Goal: Transaction & Acquisition: Obtain resource

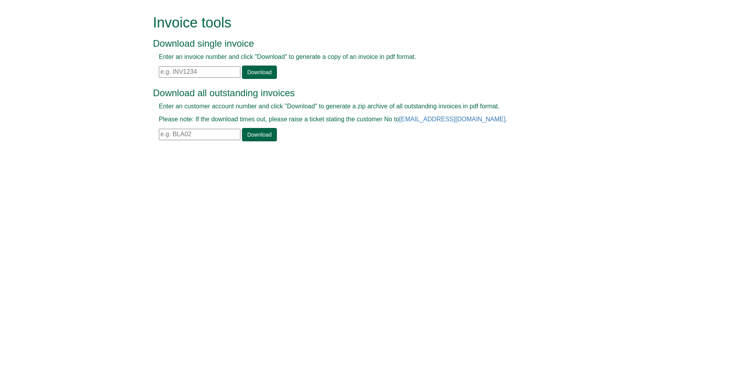
click at [194, 73] on input "text" at bounding box center [200, 71] width 82 height 11
paste input "INV1343590"
click at [255, 74] on link "Download" at bounding box center [259, 72] width 35 height 13
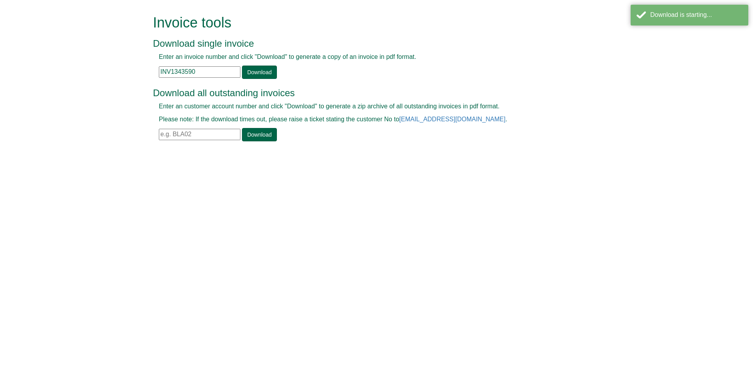
click at [218, 72] on input "INV1343590" at bounding box center [200, 71] width 82 height 11
paste input "4276"
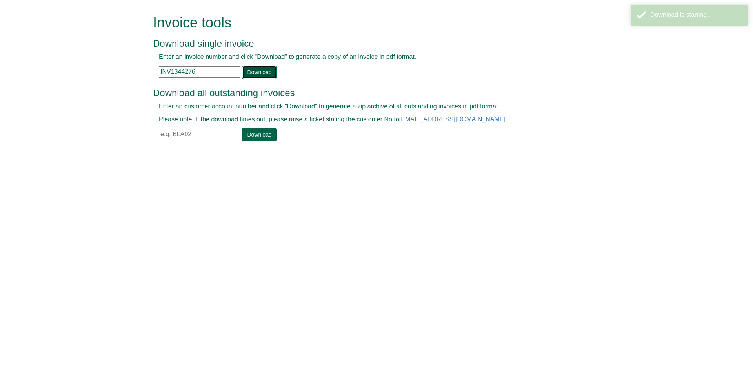
click at [266, 75] on link "Download" at bounding box center [259, 72] width 35 height 13
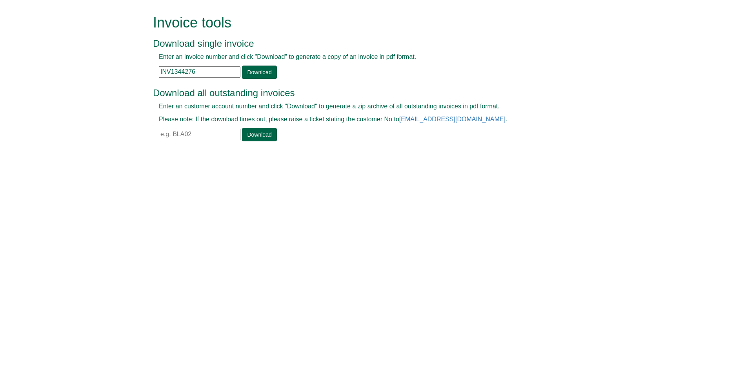
click at [228, 76] on input "INV1344276" at bounding box center [200, 71] width 82 height 11
paste input "50184"
click at [260, 73] on link "Download" at bounding box center [259, 72] width 35 height 13
click at [206, 72] on input "INV1350184" at bounding box center [200, 71] width 82 height 11
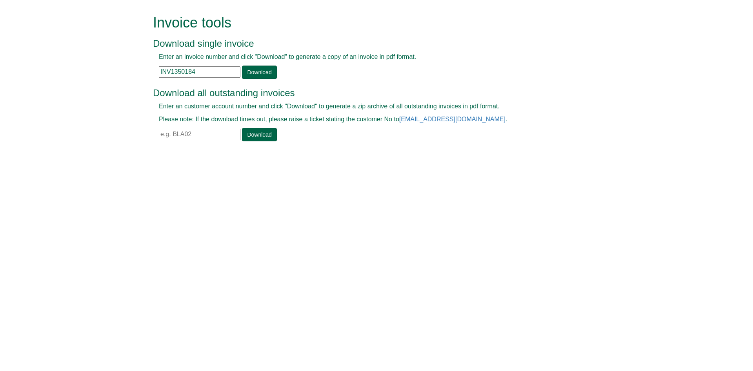
click at [206, 72] on input "INV1350184" at bounding box center [200, 71] width 82 height 11
paste input "7366"
click at [264, 72] on link "Download" at bounding box center [259, 72] width 35 height 13
click at [219, 72] on input "INV1357366" at bounding box center [200, 71] width 82 height 11
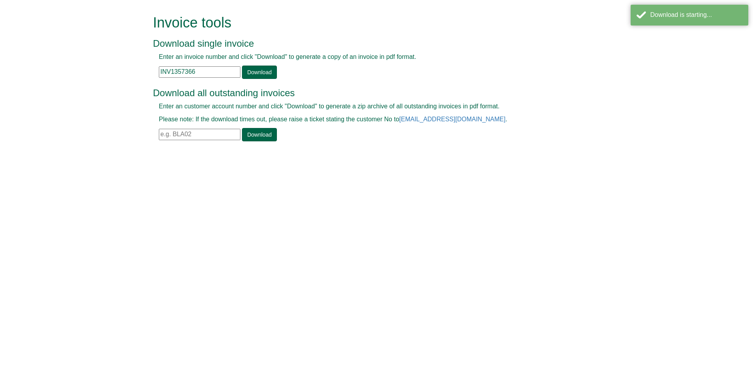
paste input "65"
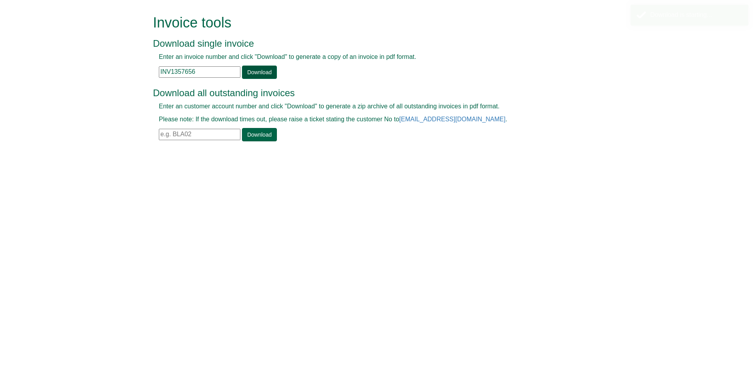
click at [264, 71] on link "Download" at bounding box center [259, 72] width 35 height 13
click at [213, 73] on input "INV1357656" at bounding box center [200, 71] width 82 height 11
paste input "67197"
click at [261, 70] on link "Download" at bounding box center [259, 72] width 35 height 13
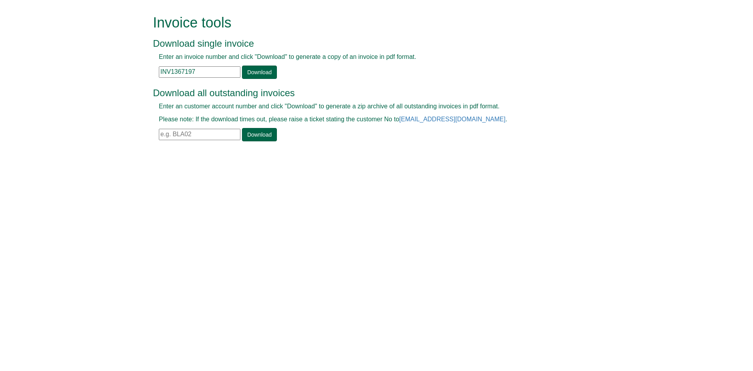
click at [205, 77] on input "INV1367197" at bounding box center [200, 71] width 82 height 11
paste input "9004"
type input "INV1369004"
click at [252, 71] on link "Download" at bounding box center [259, 72] width 35 height 13
